Goal: Task Accomplishment & Management: Manage account settings

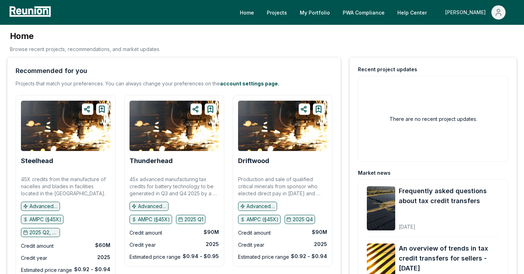
click at [500, 15] on icon "Main" at bounding box center [498, 14] width 5 height 2
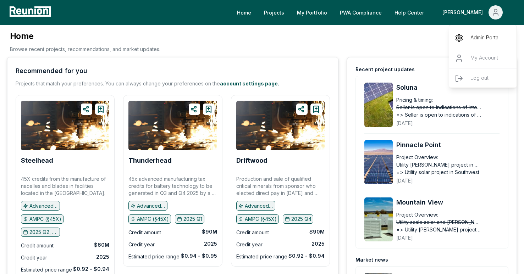
click at [456, 40] on icon "Main" at bounding box center [459, 38] width 9 height 9
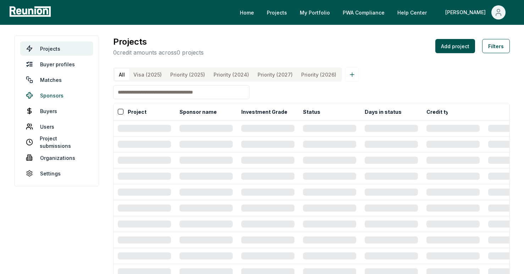
click at [45, 96] on link "Sponsors" at bounding box center [56, 95] width 73 height 14
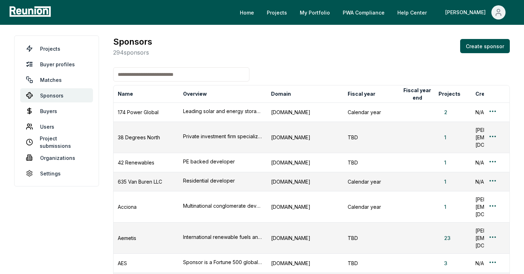
click at [144, 78] on input at bounding box center [181, 74] width 136 height 14
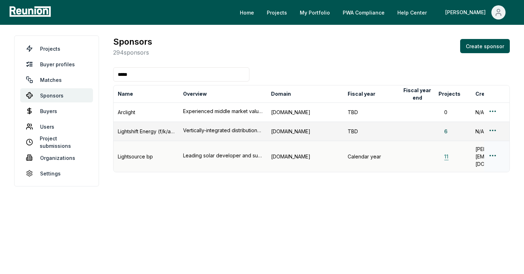
type input "*****"
click at [447, 153] on button "11" at bounding box center [446, 156] width 16 height 7
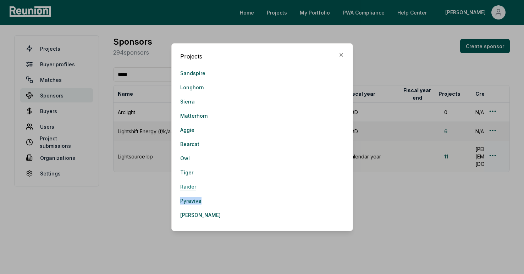
click at [186, 184] on link "Raider" at bounding box center [188, 187] width 16 height 14
click at [185, 176] on link "Tiger" at bounding box center [186, 173] width 13 height 14
click at [340, 56] on icon "button" at bounding box center [341, 55] width 3 height 3
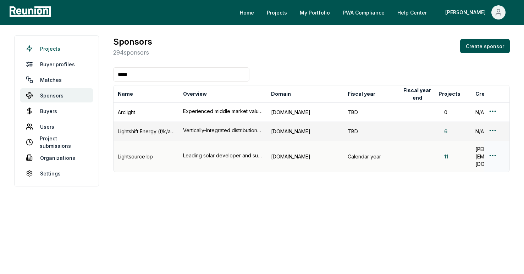
click at [50, 48] on link "Projects" at bounding box center [56, 49] width 73 height 14
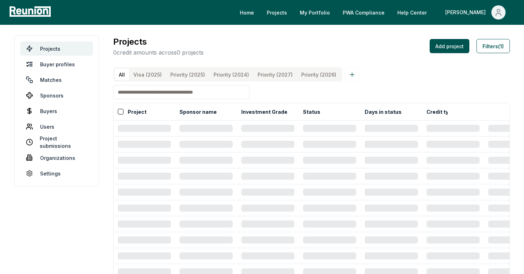
click at [169, 93] on input at bounding box center [181, 92] width 136 height 14
type input "*"
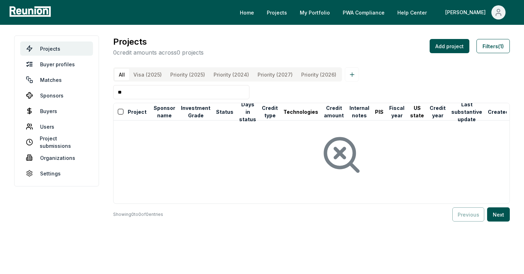
type input "*"
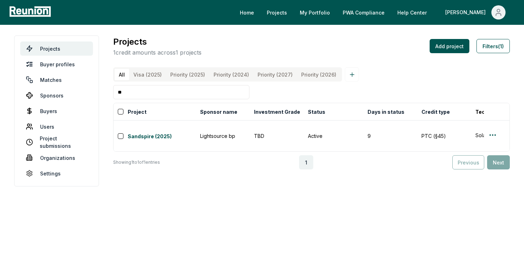
type input "*"
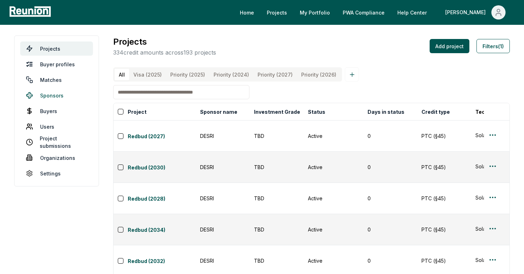
click at [51, 96] on link "Sponsors" at bounding box center [56, 95] width 73 height 14
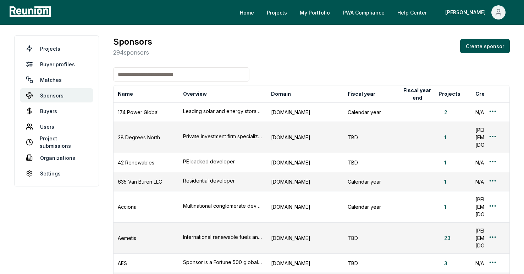
click at [188, 79] on input at bounding box center [181, 74] width 136 height 14
click at [188, 75] on input at bounding box center [181, 74] width 136 height 14
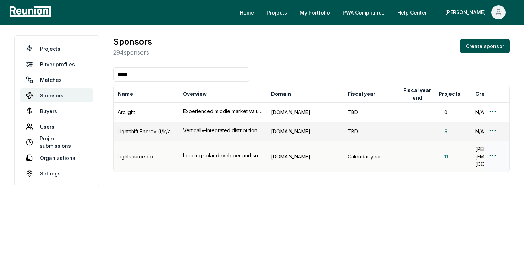
type input "*****"
click at [443, 153] on button "11" at bounding box center [446, 156] width 16 height 7
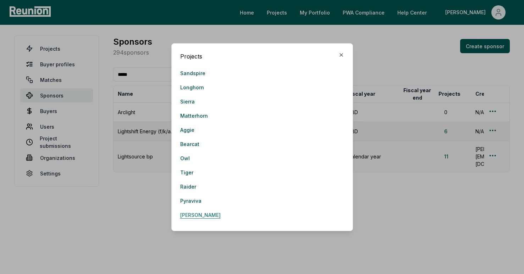
click at [202, 217] on link "[PERSON_NAME]" at bounding box center [200, 215] width 40 height 14
click at [198, 76] on link "Sandspire" at bounding box center [192, 73] width 25 height 14
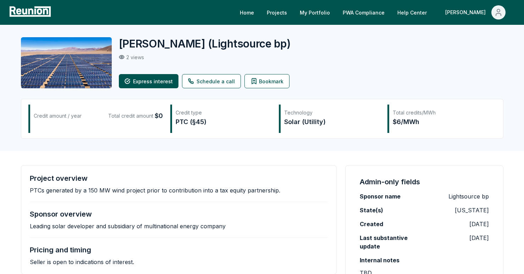
click at [299, 47] on div "[PERSON_NAME] ( Lightsource bp )" at bounding box center [304, 43] width 370 height 13
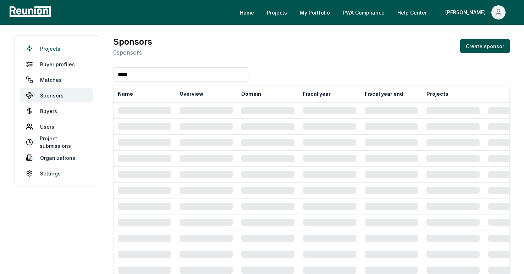
click at [58, 52] on link "Projects" at bounding box center [56, 49] width 73 height 14
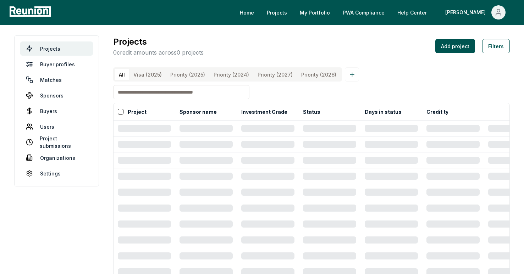
click at [146, 95] on input at bounding box center [181, 92] width 136 height 14
type input "*"
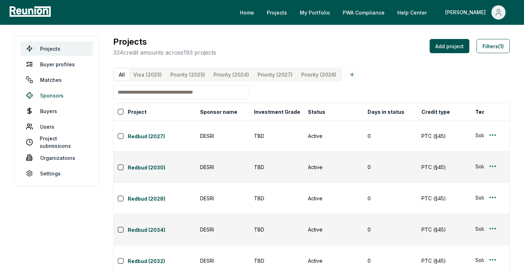
click at [56, 98] on link "Sponsors" at bounding box center [56, 95] width 73 height 14
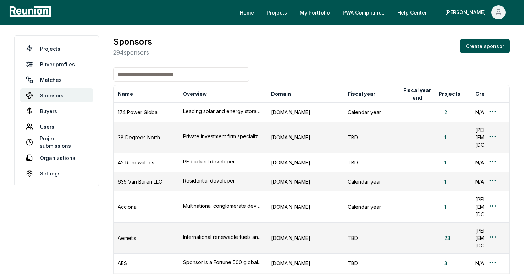
click at [142, 78] on input at bounding box center [181, 74] width 136 height 14
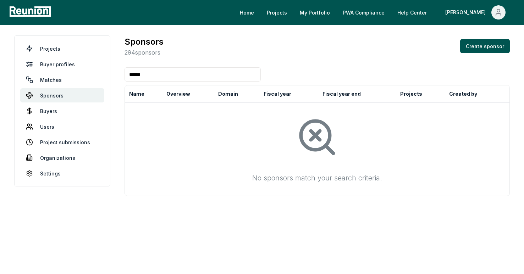
click at [143, 77] on input "*****" at bounding box center [193, 74] width 136 height 14
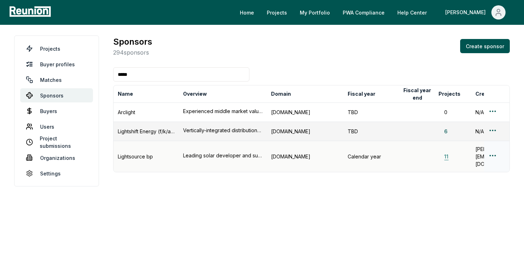
type input "*****"
click at [449, 153] on button "11" at bounding box center [446, 156] width 16 height 7
